Goal: Information Seeking & Learning: Compare options

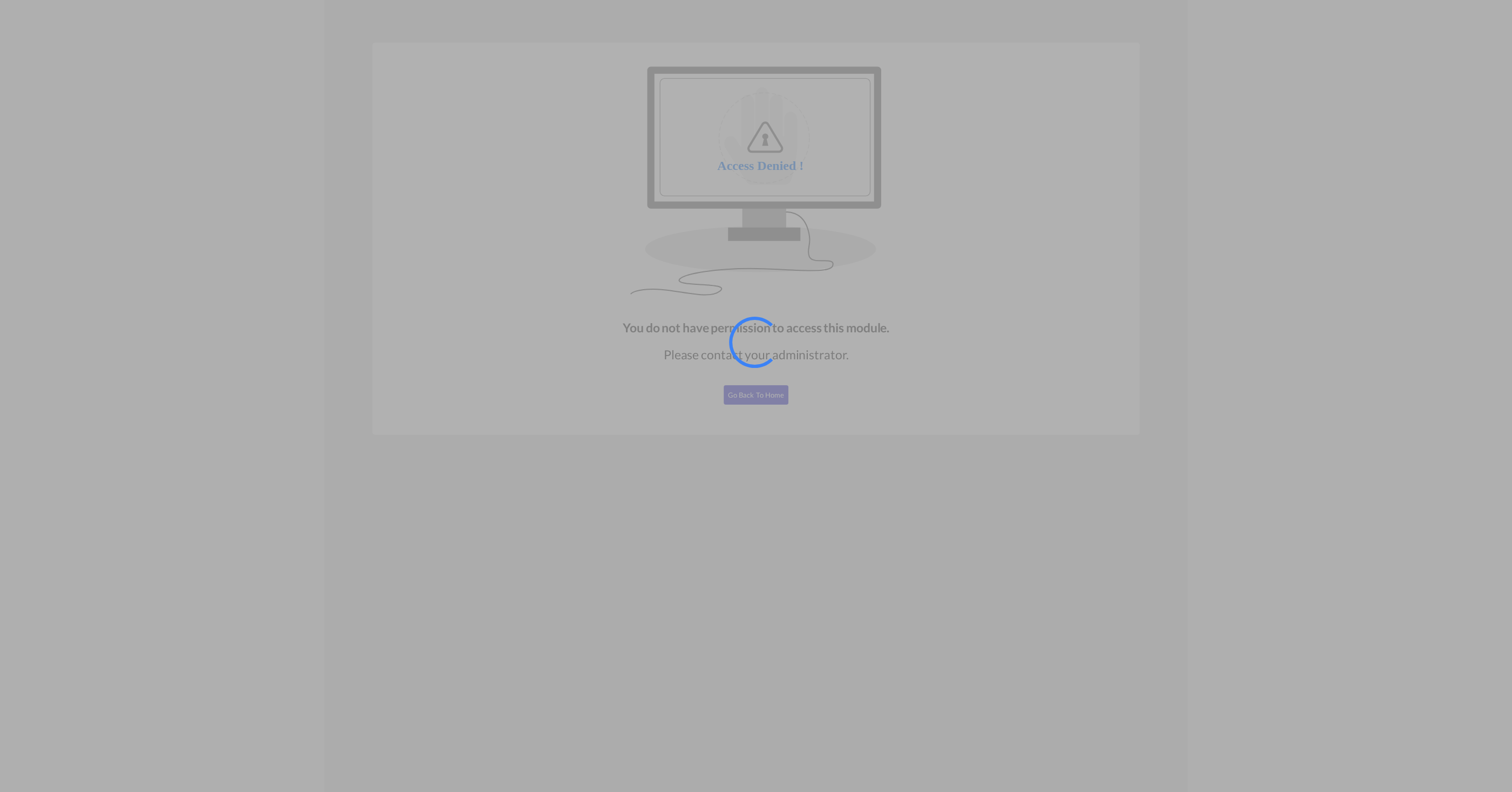
click at [758, 403] on div at bounding box center [756, 396] width 1512 height 792
click at [758, 396] on div at bounding box center [770, 357] width 81 height 81
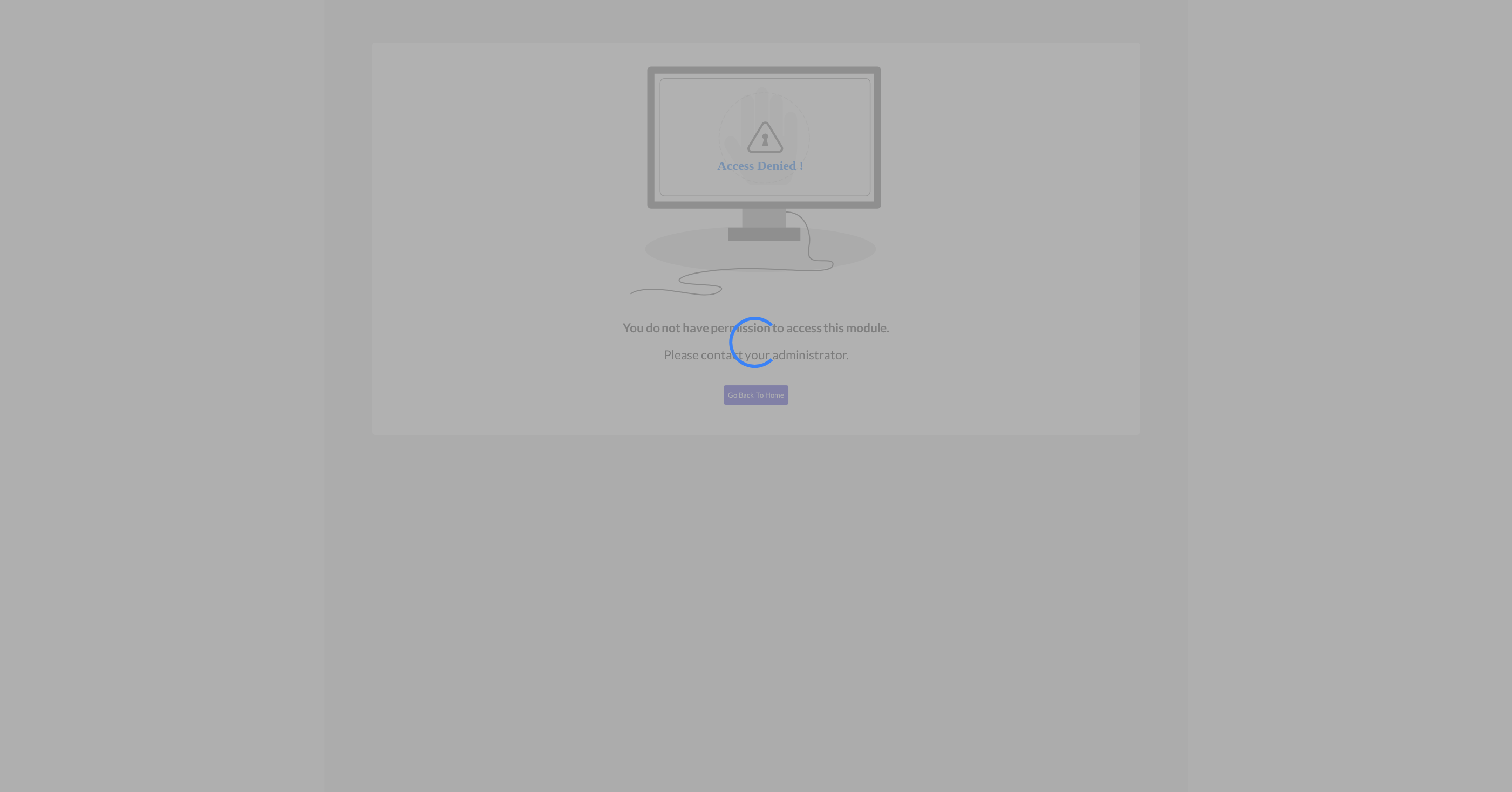
click at [758, 396] on div at bounding box center [770, 357] width 81 height 81
click at [758, 392] on div at bounding box center [770, 357] width 81 height 81
